Goal: Task Accomplishment & Management: Use online tool/utility

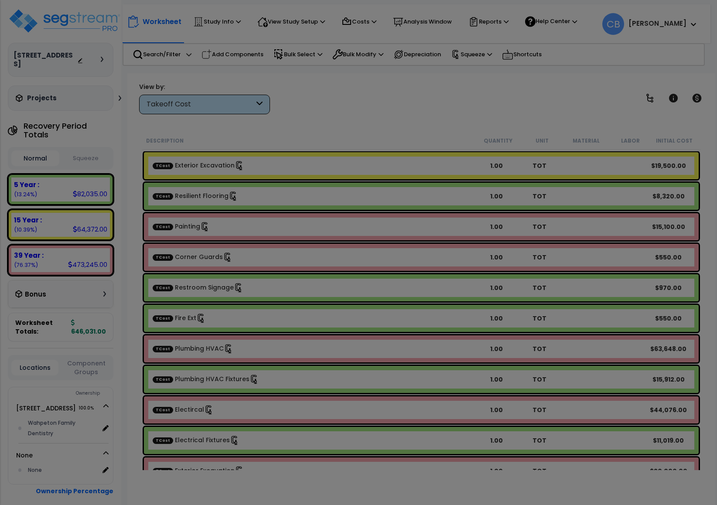
select select "2025"
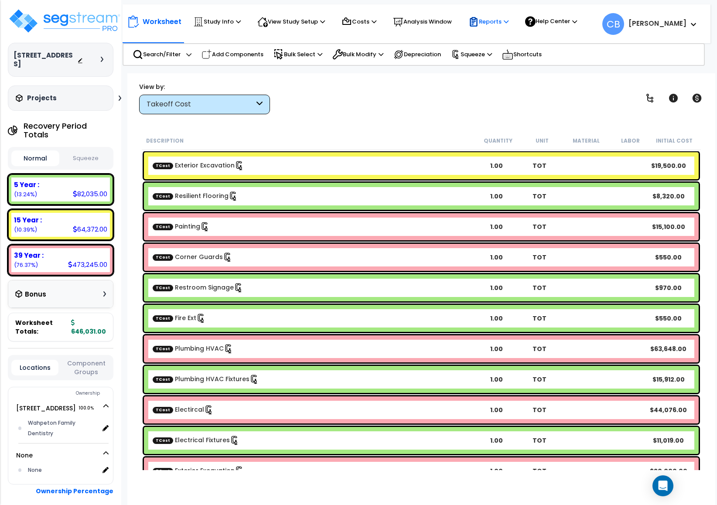
click at [489, 23] on p "Reports" at bounding box center [489, 22] width 40 height 10
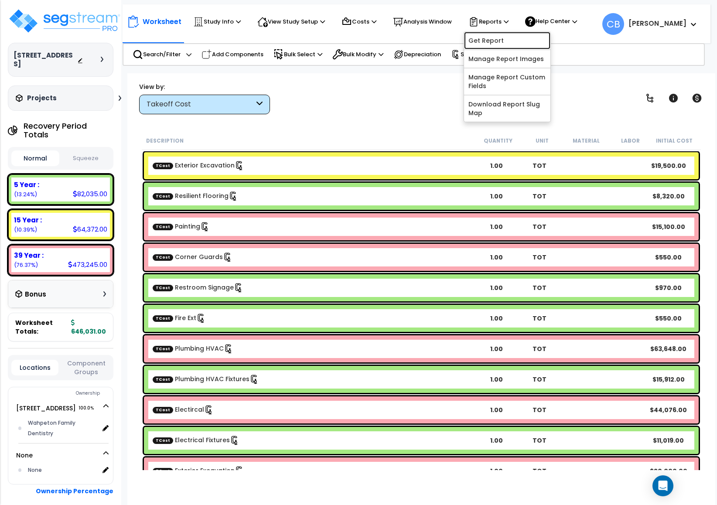
click at [494, 41] on link "Get Report" at bounding box center [507, 40] width 86 height 17
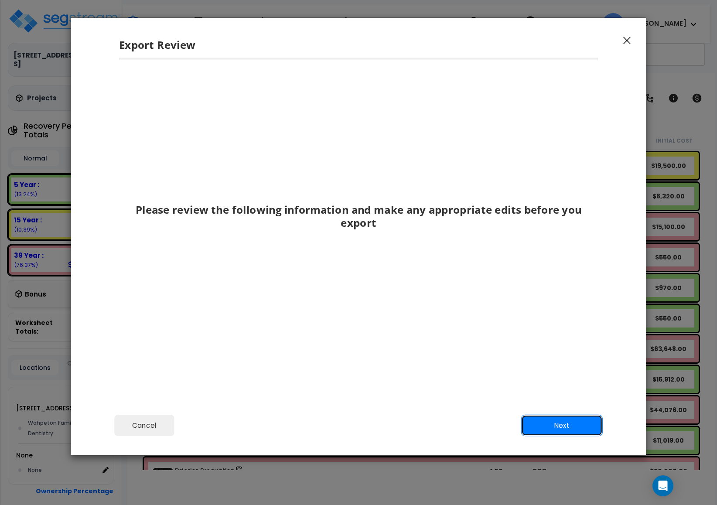
click at [575, 425] on button "Next" at bounding box center [562, 426] width 82 height 22
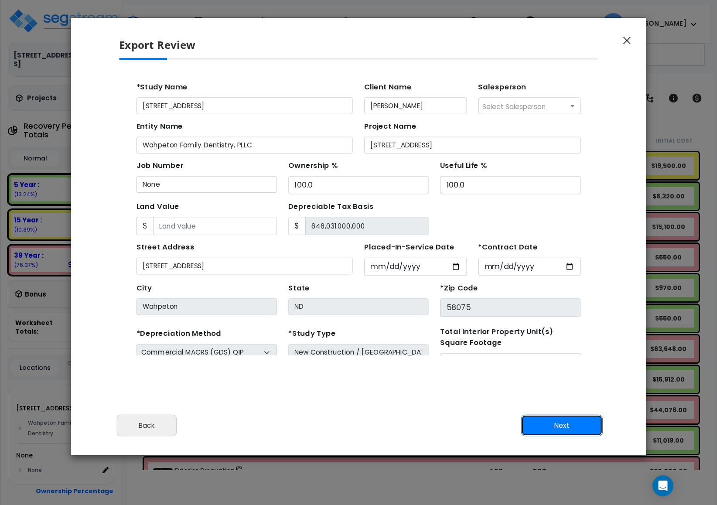
click at [574, 425] on button "Next" at bounding box center [562, 426] width 82 height 22
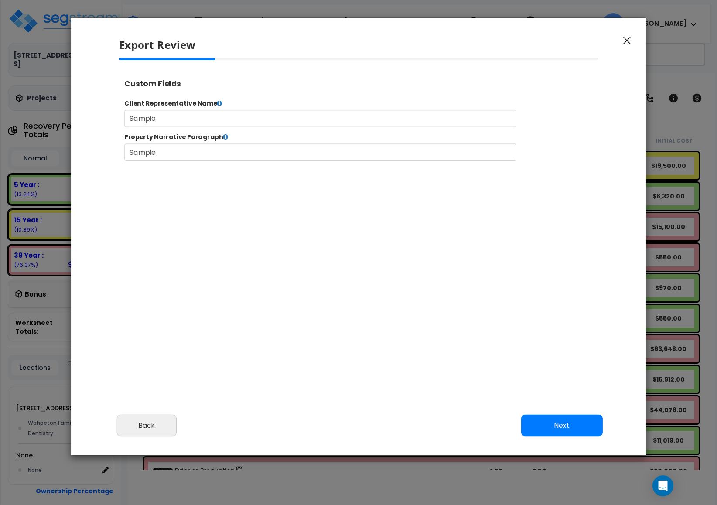
scroll to position [356, 22]
drag, startPoint x: 551, startPoint y: 415, endPoint x: 552, endPoint y: 420, distance: 5.0
click at [553, 419] on button "Next" at bounding box center [562, 426] width 82 height 22
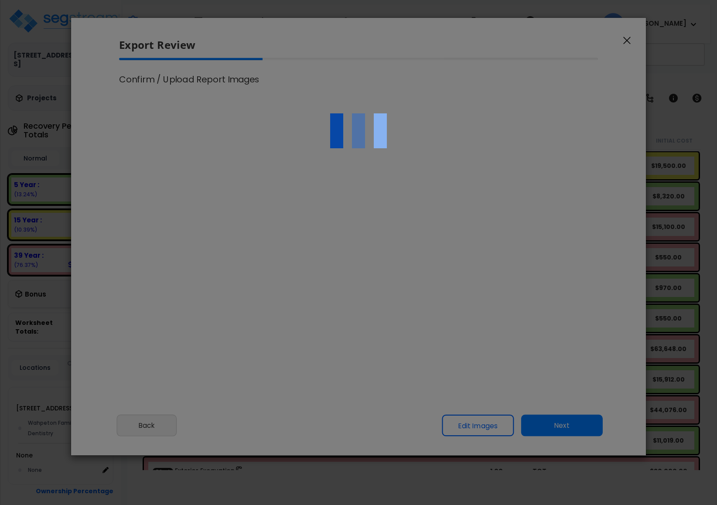
select select "2025"
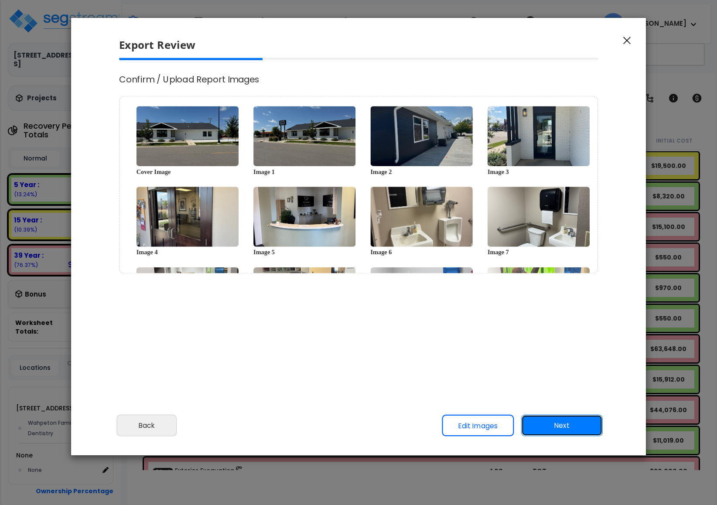
click at [552, 419] on button "Next" at bounding box center [562, 426] width 82 height 22
click at [0, 0] on div at bounding box center [0, 0] width 0 height 0
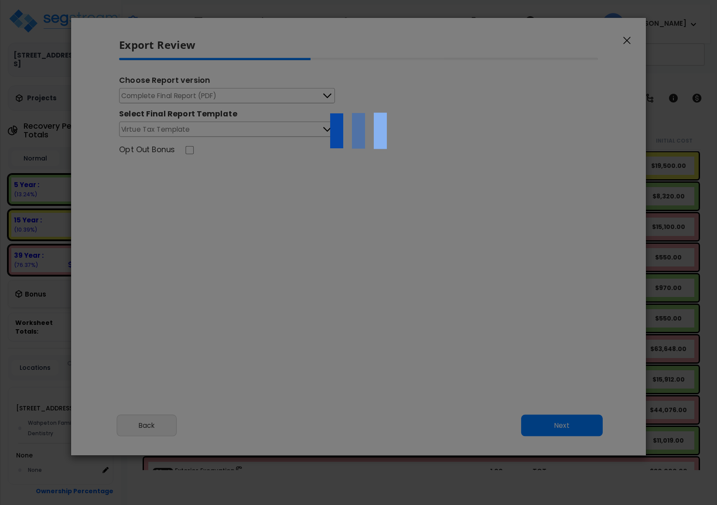
scroll to position [0, 0]
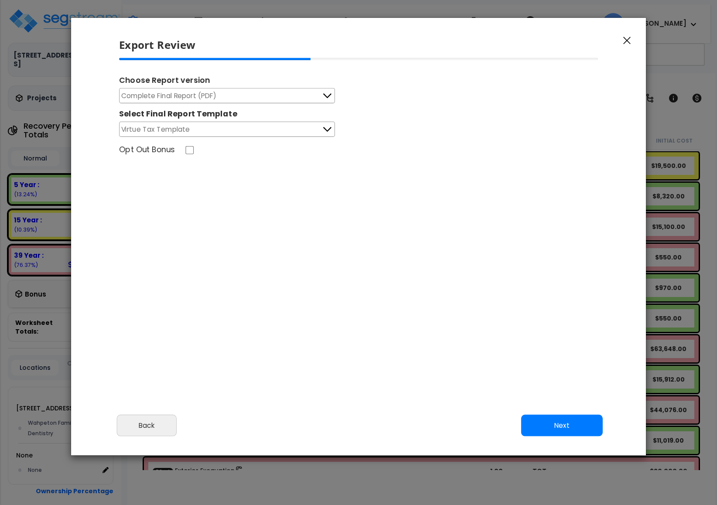
click at [187, 96] on span "Complete Final Report (PDF)" at bounding box center [169, 95] width 96 height 11
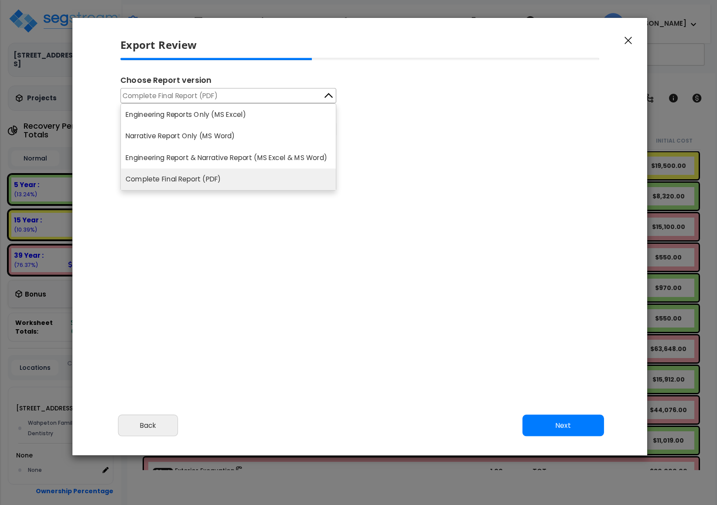
drag, startPoint x: 178, startPoint y: 131, endPoint x: 206, endPoint y: 131, distance: 27.5
click at [179, 132] on li "Narrative Report Only (MS Word)" at bounding box center [228, 137] width 215 height 22
